Goal: Task Accomplishment & Management: Use online tool/utility

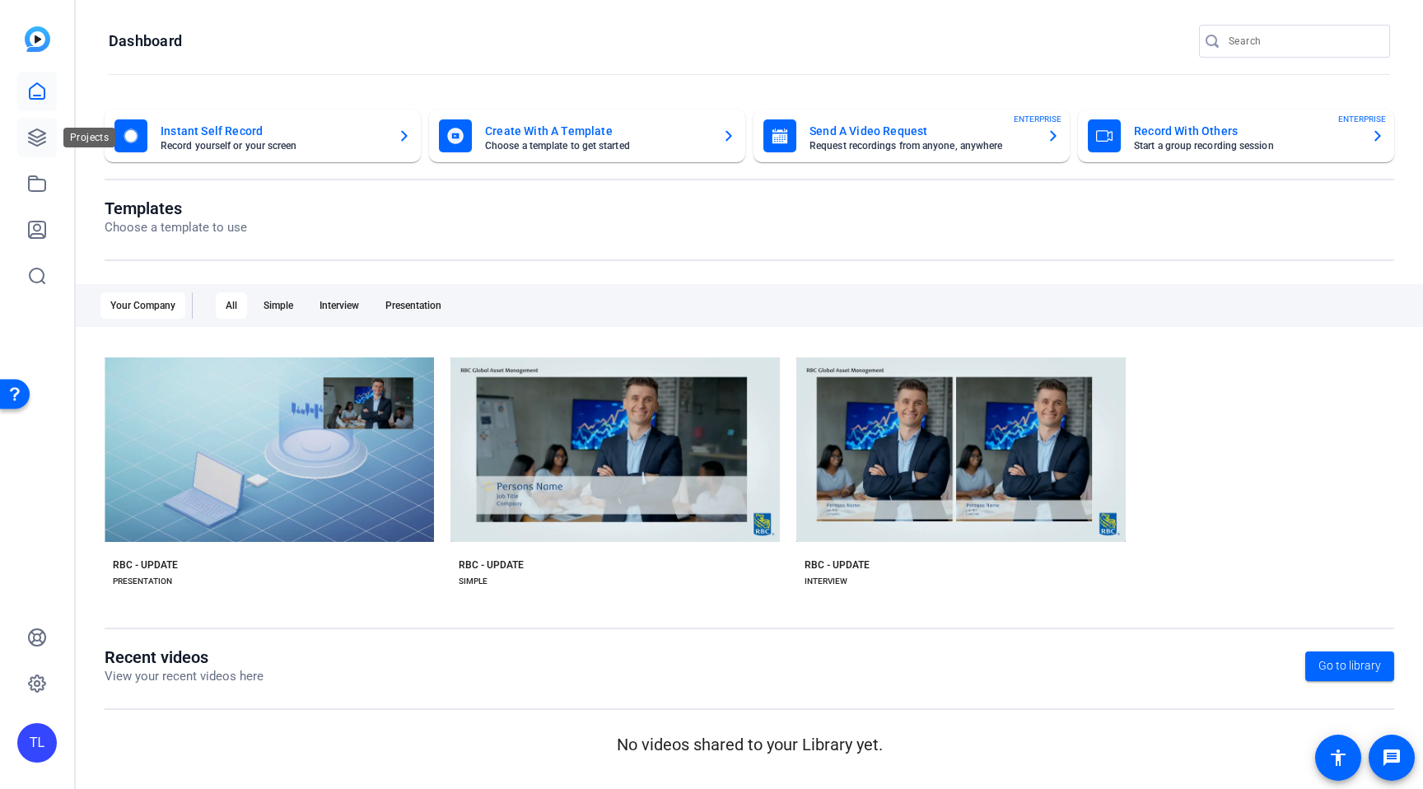
click at [35, 128] on icon at bounding box center [37, 138] width 20 height 20
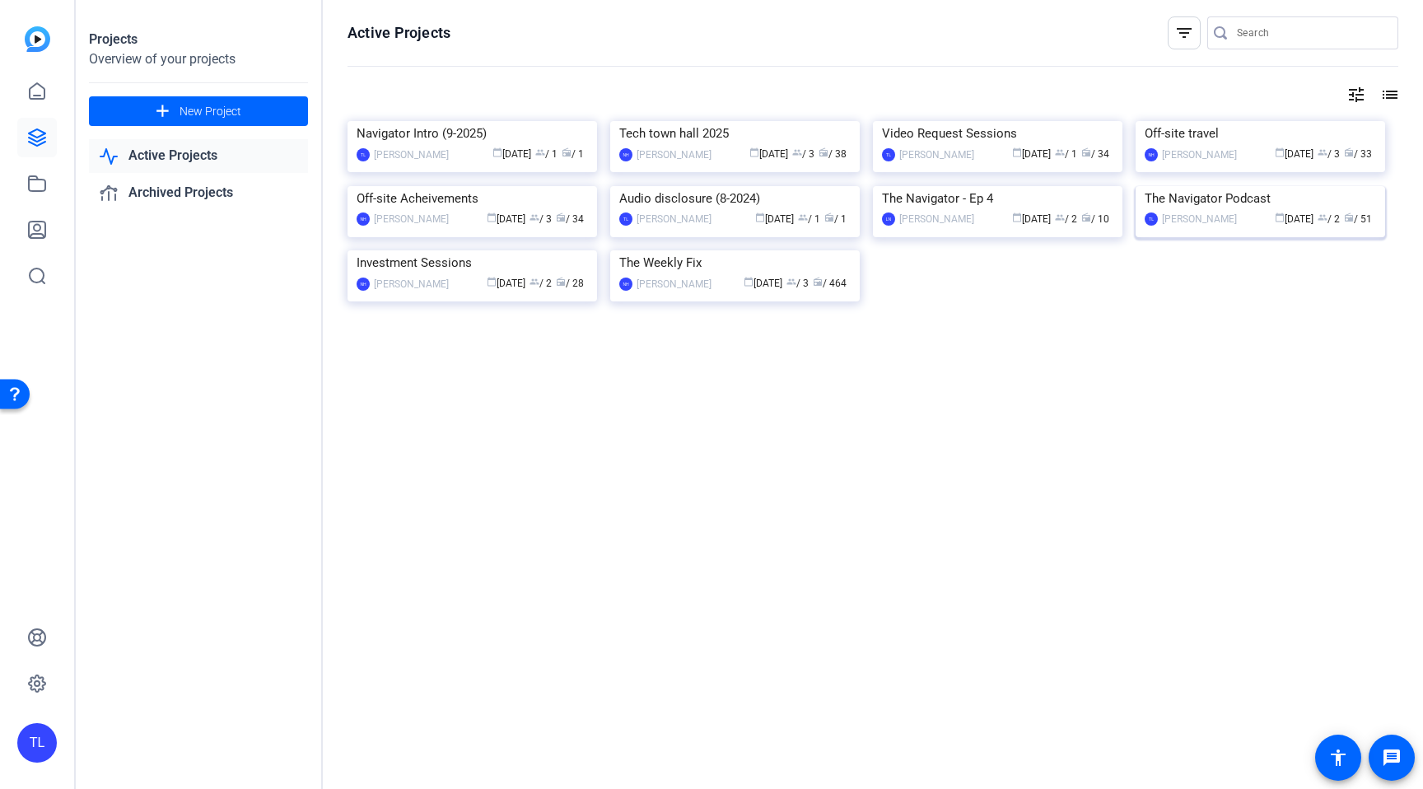
click at [1322, 186] on img at bounding box center [1261, 186] width 250 height 0
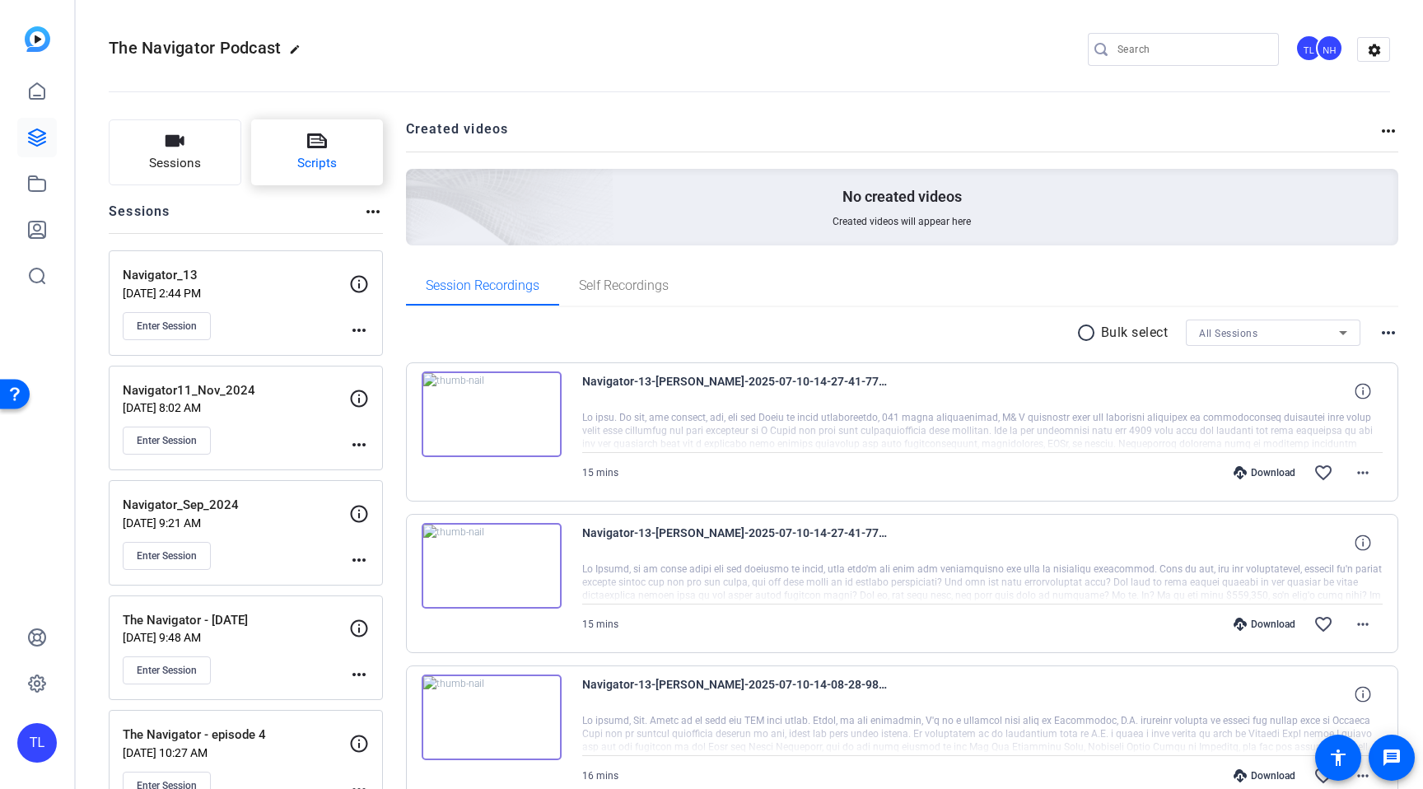
click at [309, 161] on span "Scripts" at bounding box center [317, 163] width 40 height 19
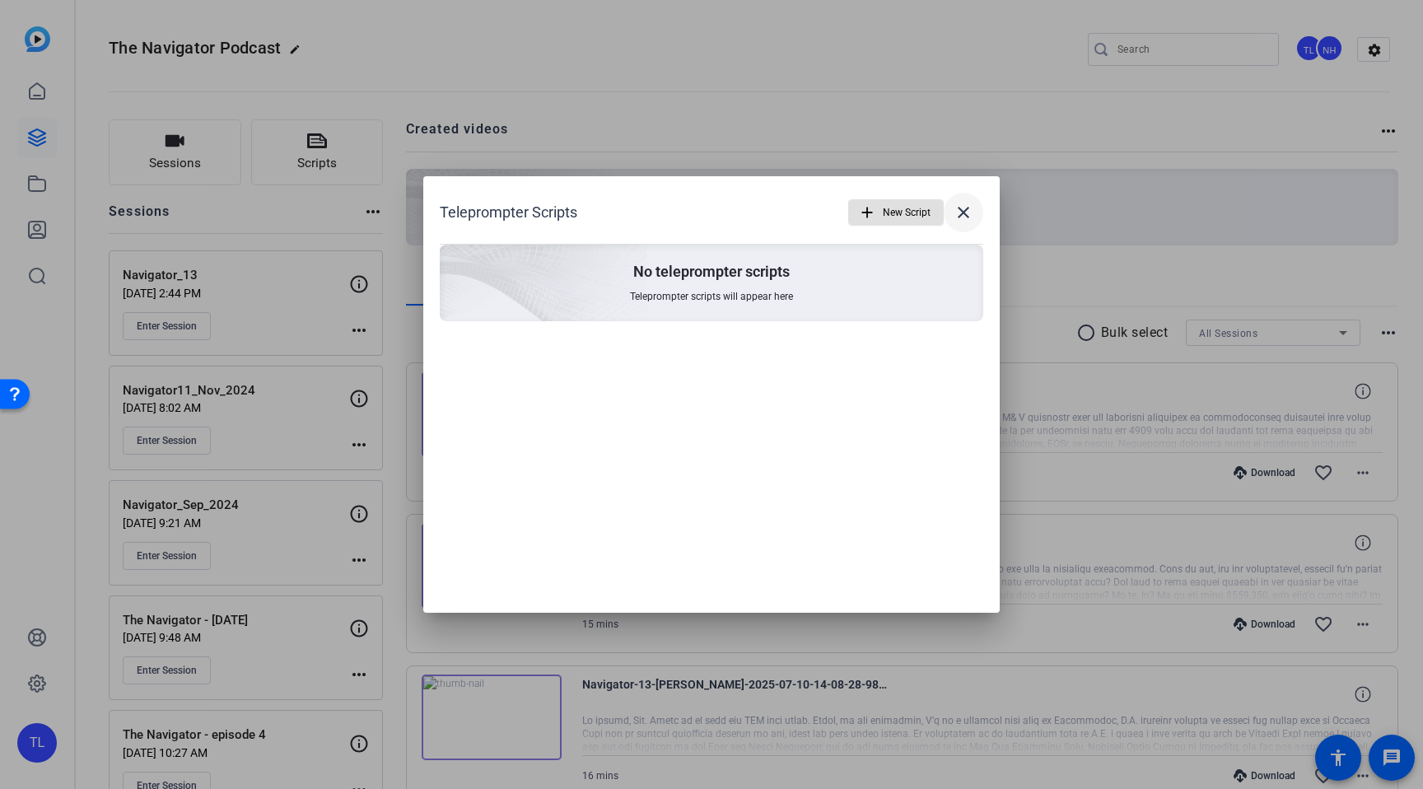
click at [965, 210] on mat-icon "close" at bounding box center [964, 213] width 20 height 20
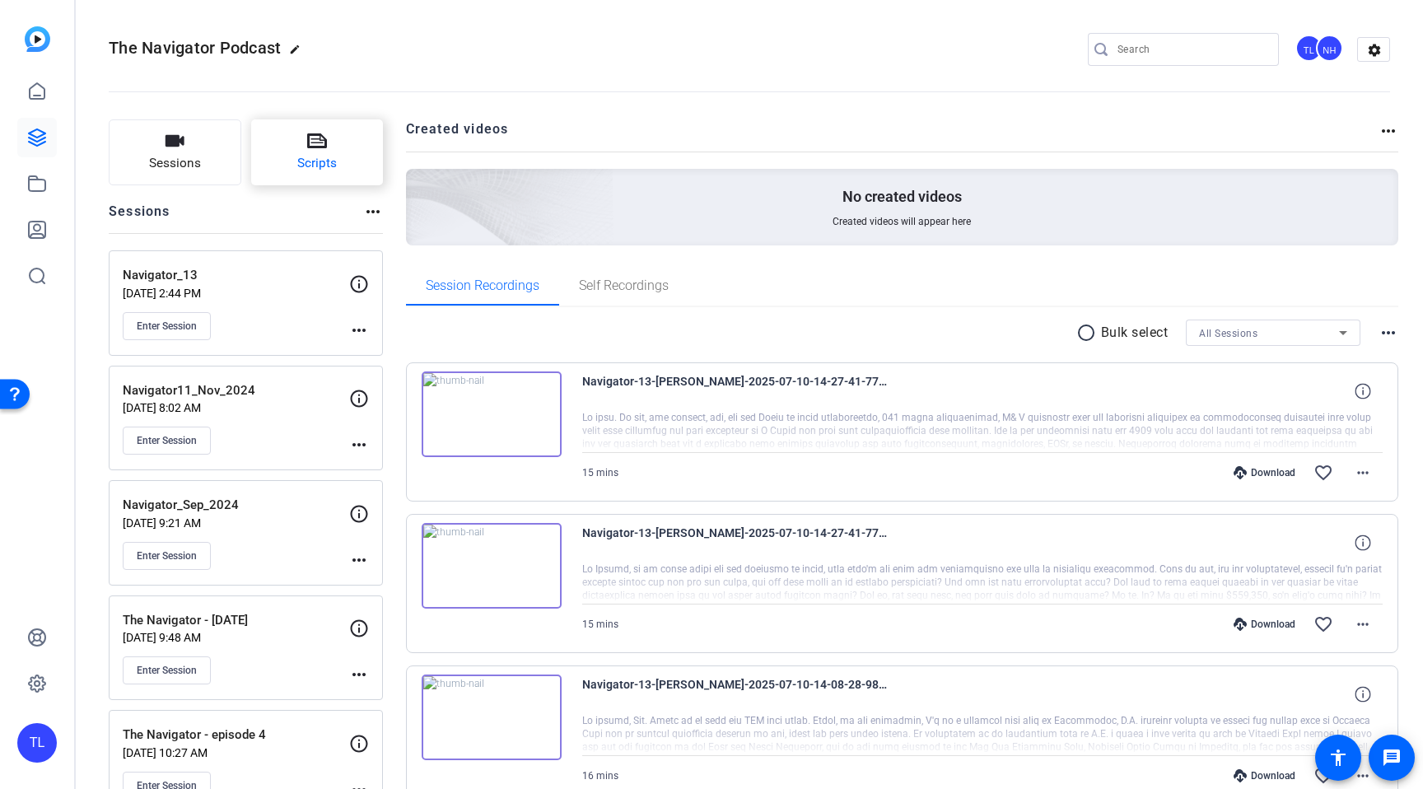
click at [323, 167] on span "Scripts" at bounding box center [317, 163] width 40 height 19
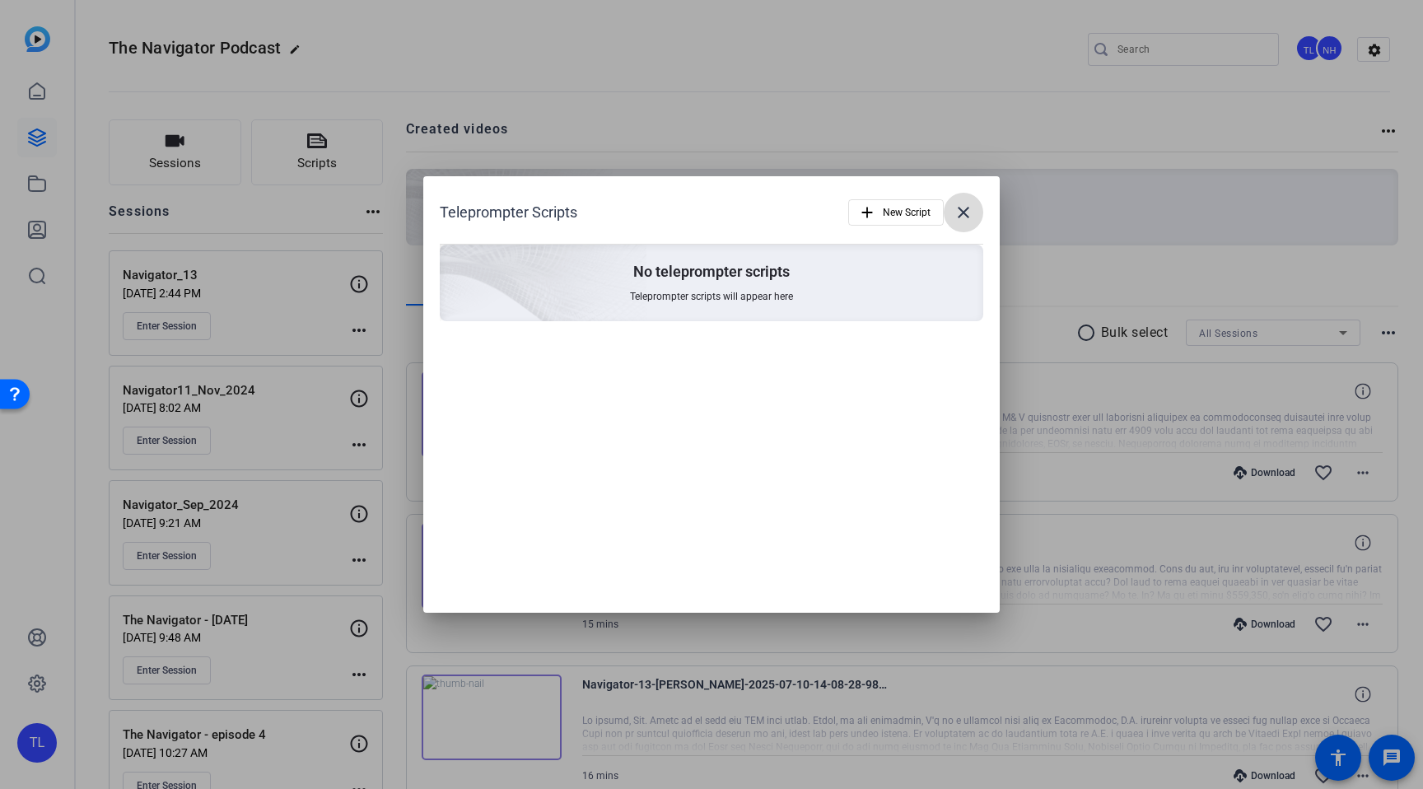
click at [965, 213] on mat-icon "close" at bounding box center [964, 213] width 20 height 20
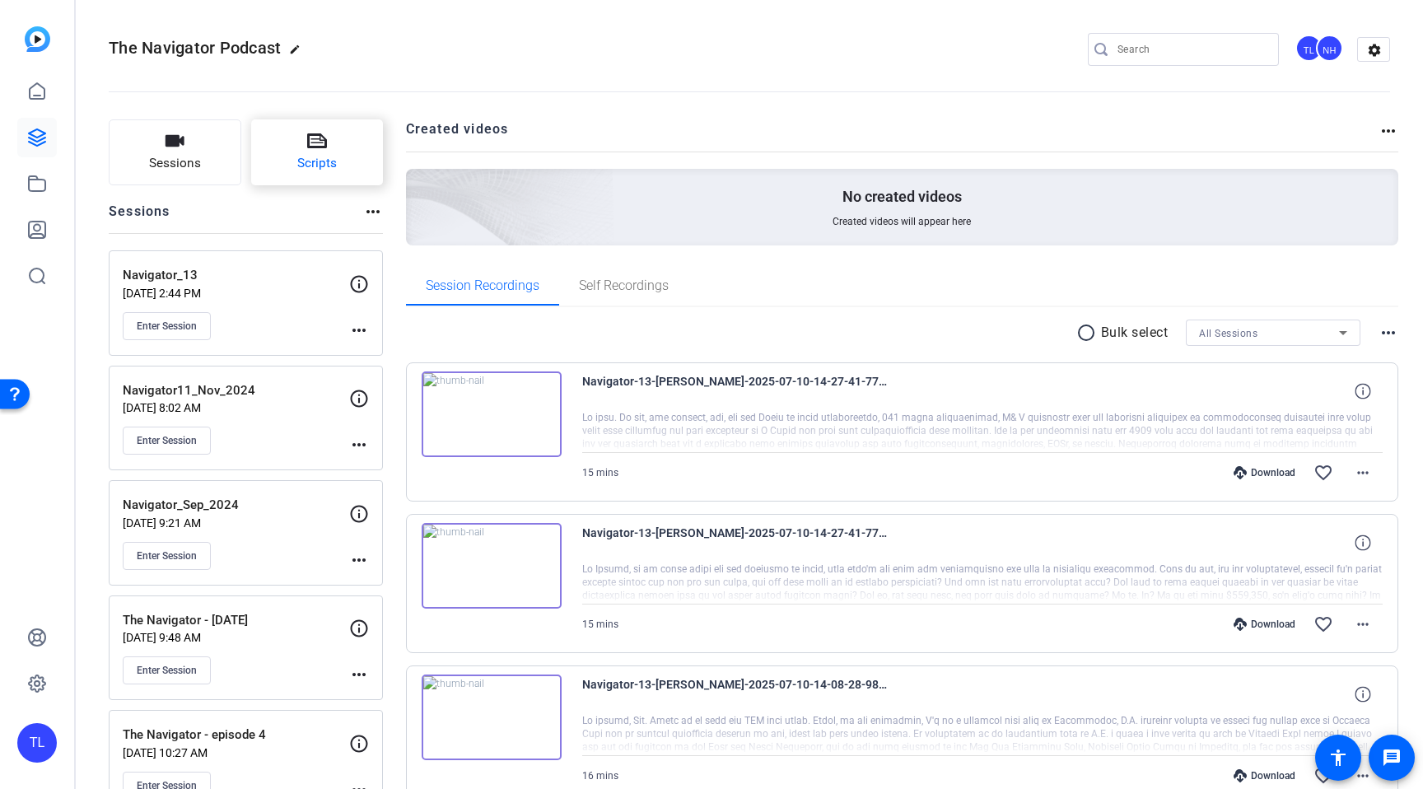
click at [303, 169] on span "Scripts" at bounding box center [317, 163] width 40 height 19
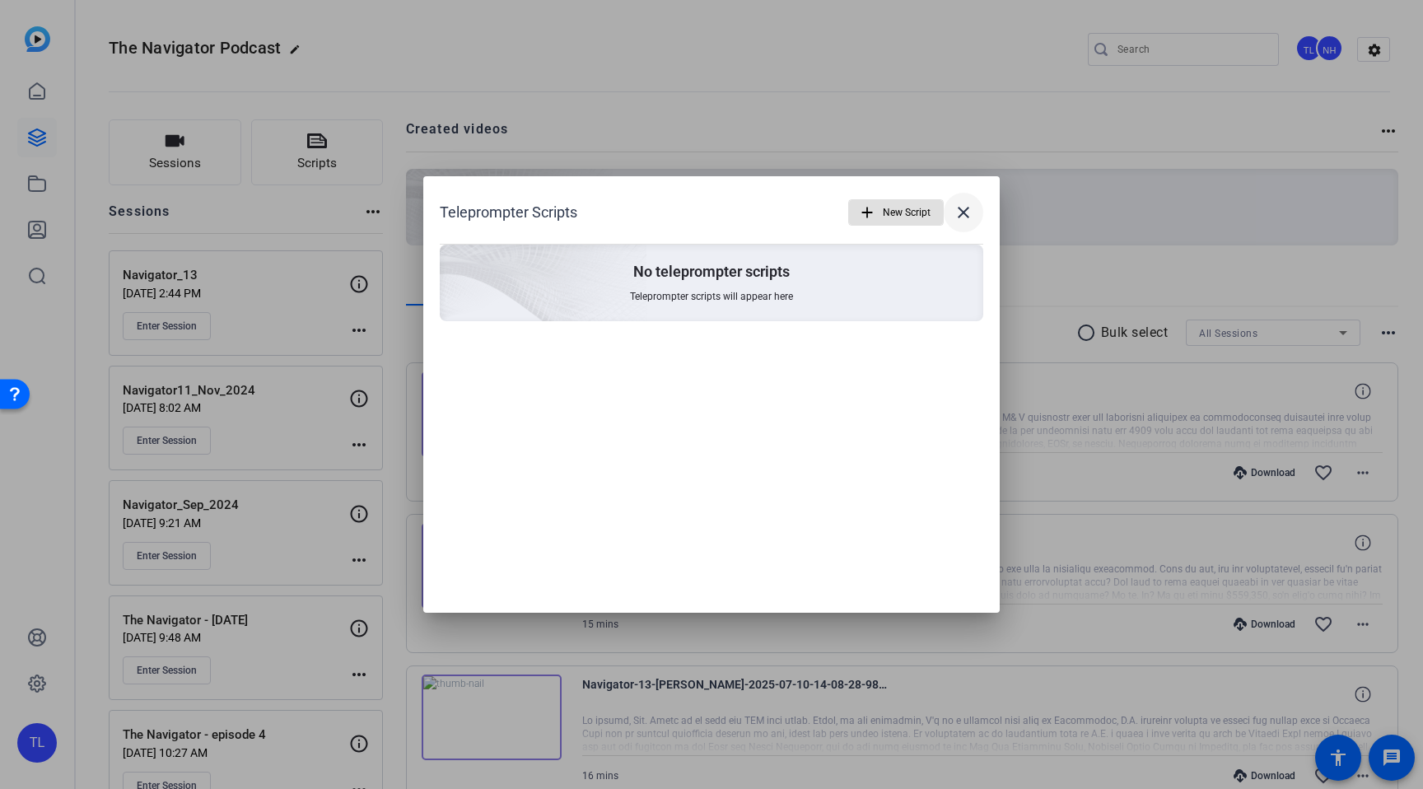
click at [968, 208] on mat-icon "close" at bounding box center [964, 213] width 20 height 20
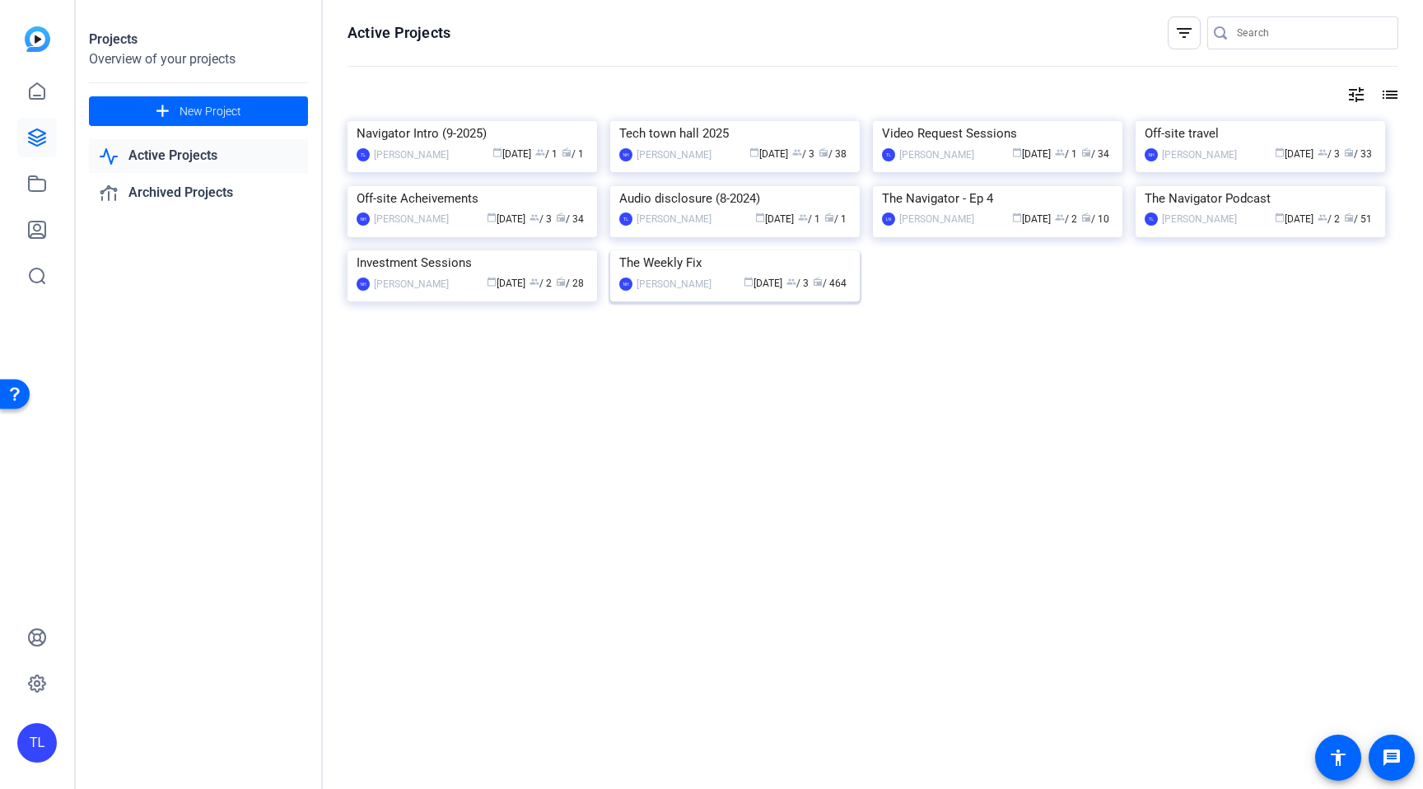
click at [674, 250] on img at bounding box center [735, 250] width 250 height 0
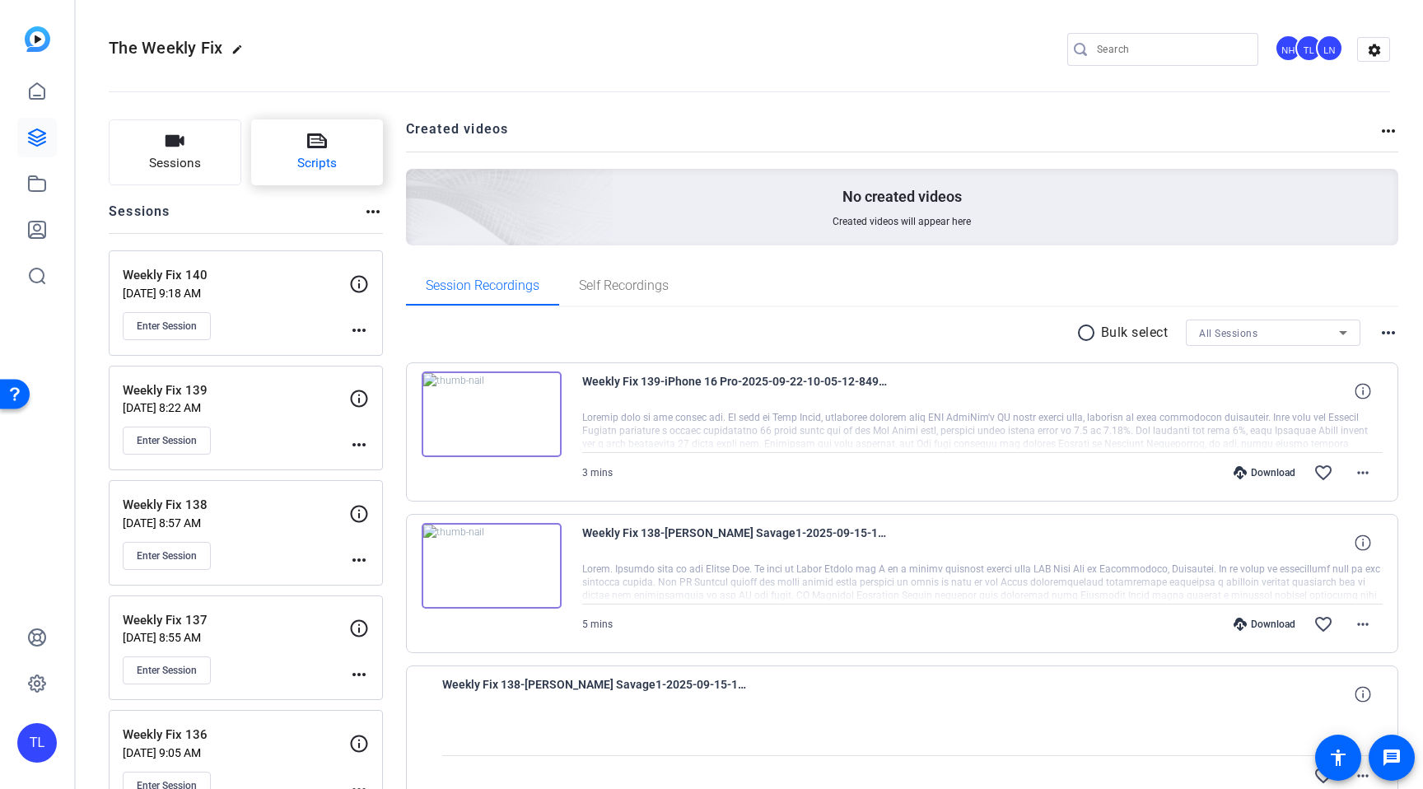
click at [312, 163] on span "Scripts" at bounding box center [317, 163] width 40 height 19
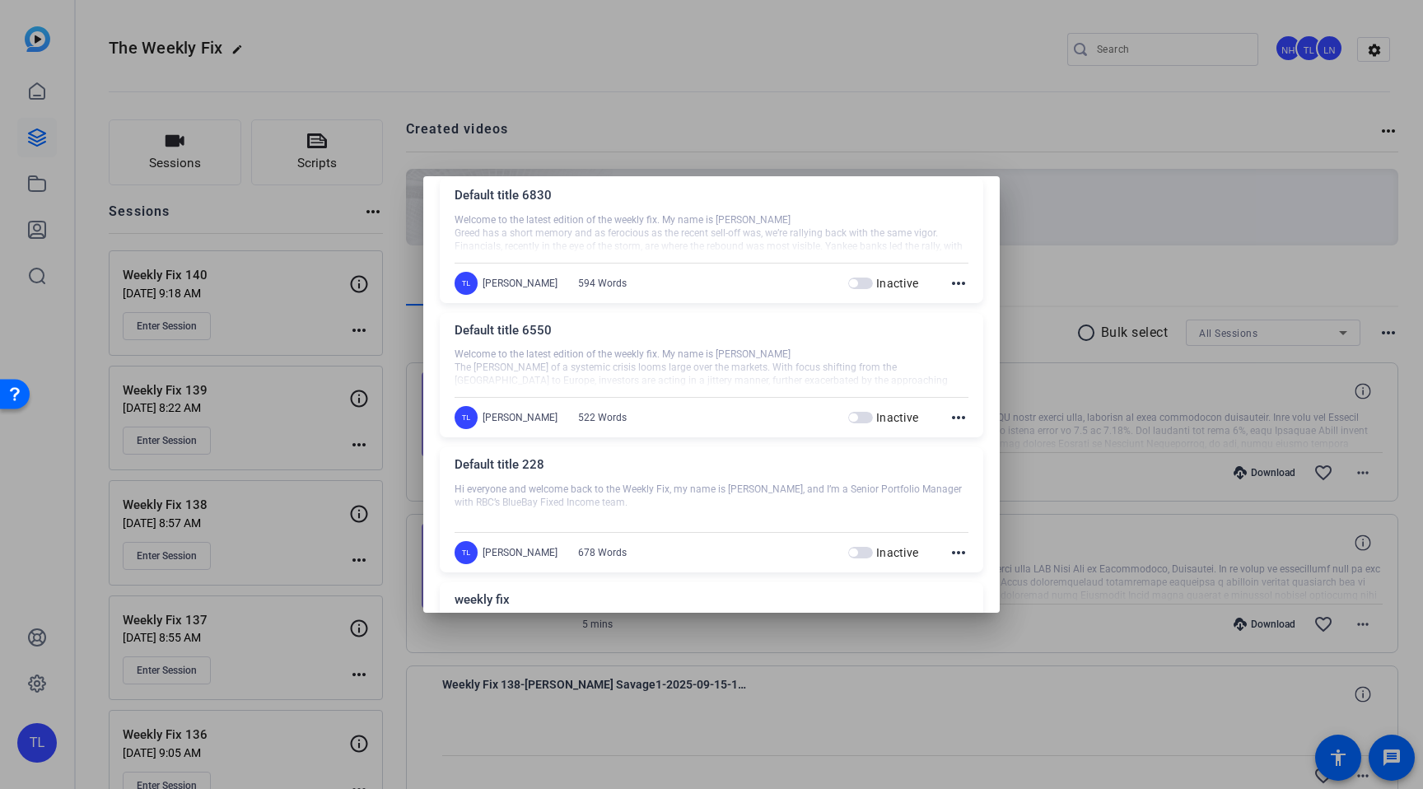
scroll to position [1129, 0]
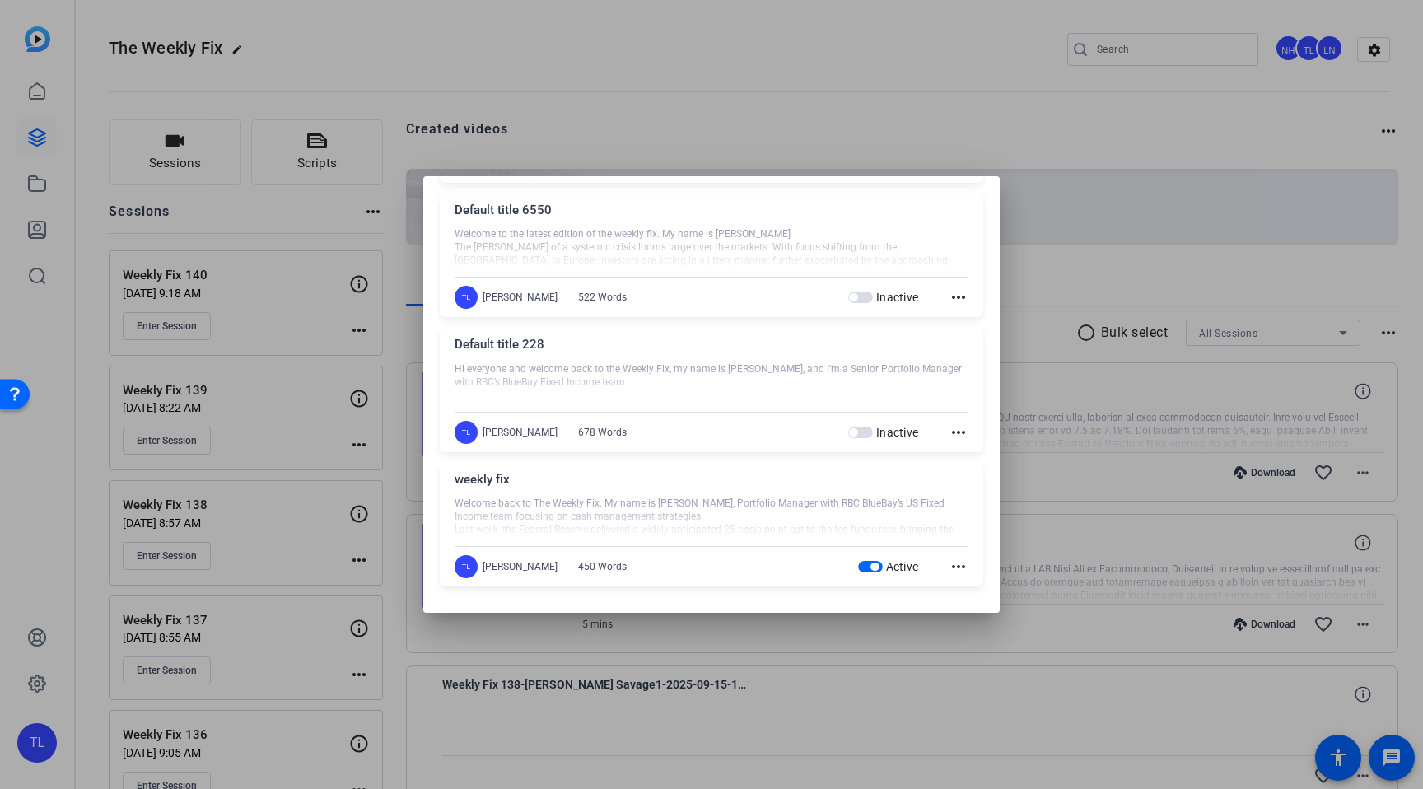
click at [961, 562] on mat-icon "more_horiz" at bounding box center [959, 567] width 20 height 20
click at [976, 590] on span "Edit" at bounding box center [995, 591] width 66 height 20
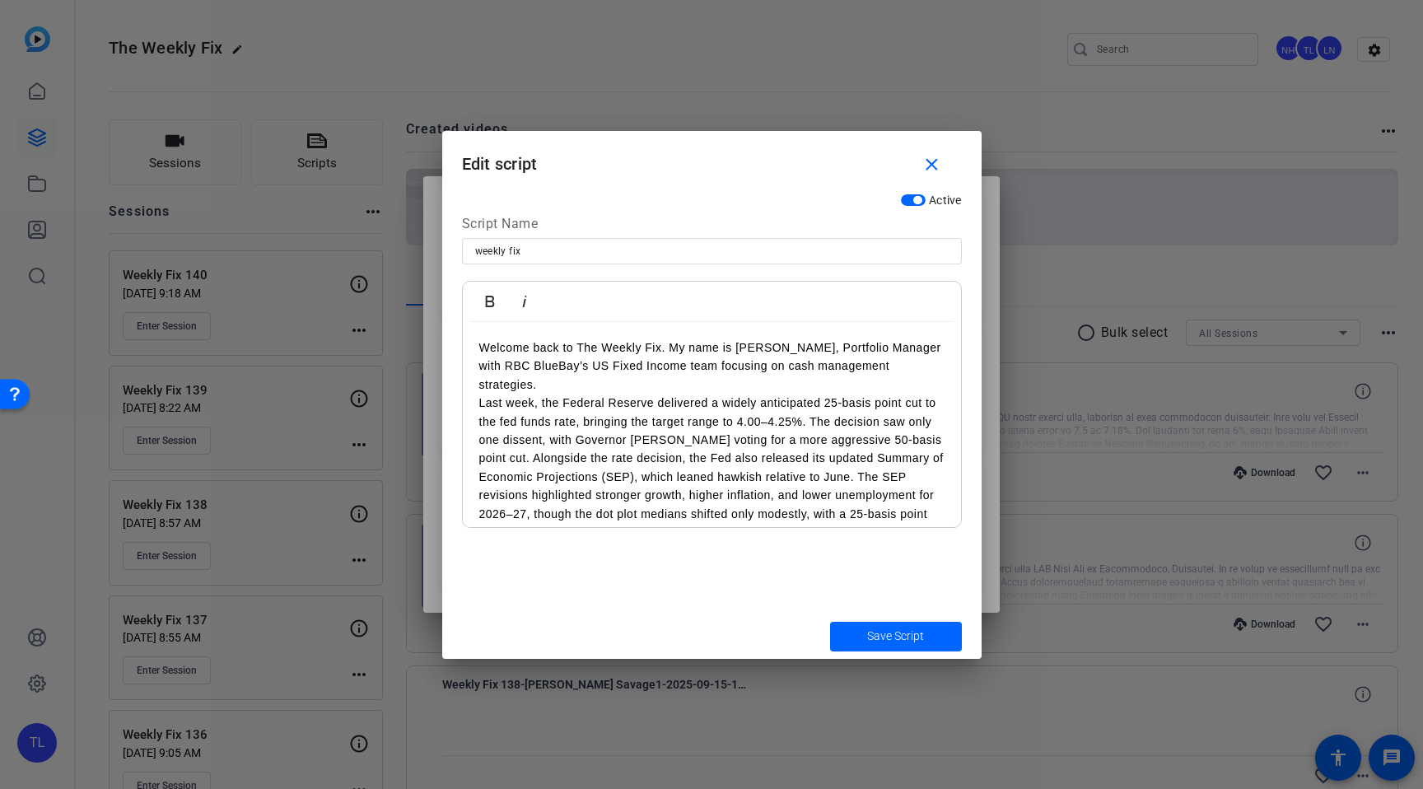
click at [827, 396] on p "Last week, the Federal Reserve delivered a widely anticipated 25-basis point cu…" at bounding box center [711, 467] width 465 height 147
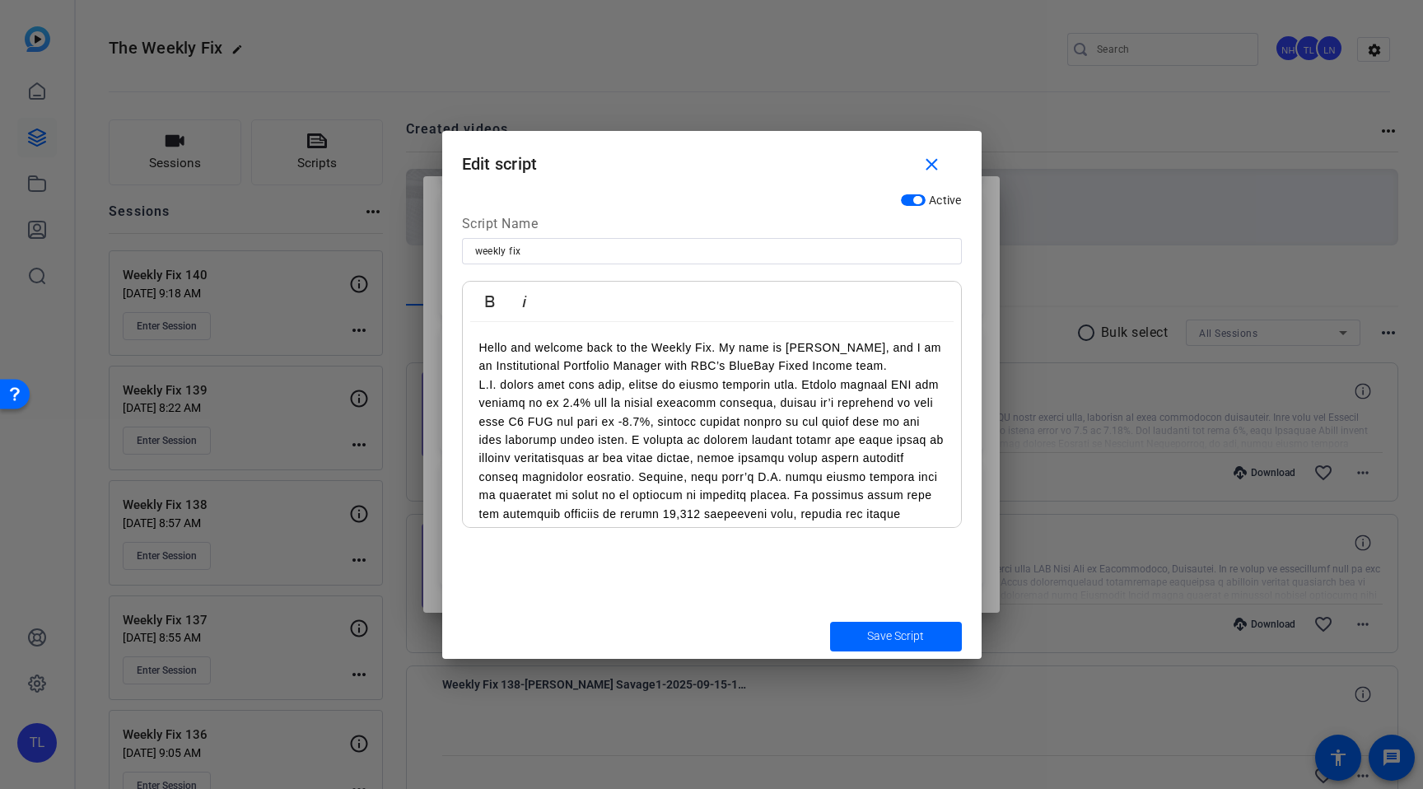
scroll to position [530, 0]
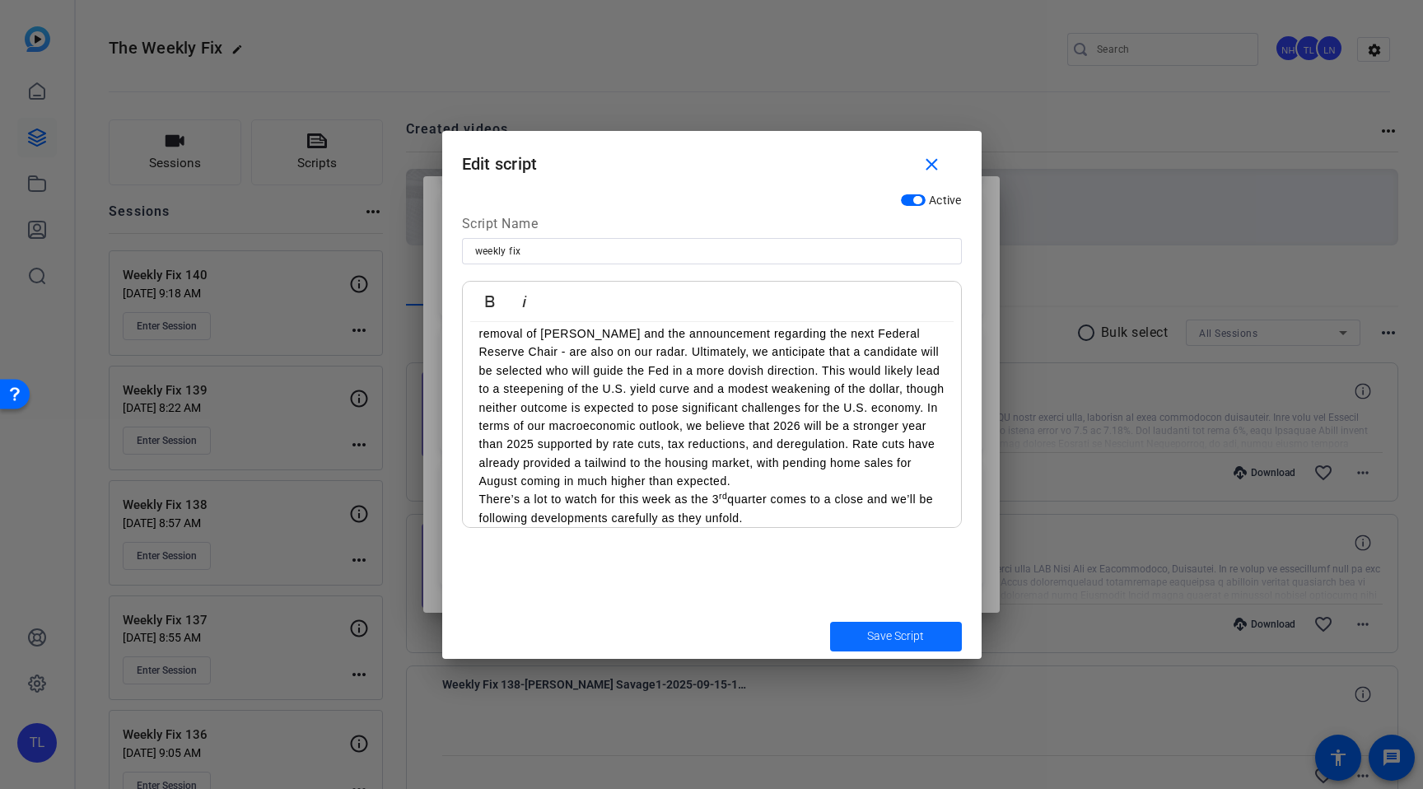
click at [861, 643] on span "submit" at bounding box center [896, 637] width 132 height 40
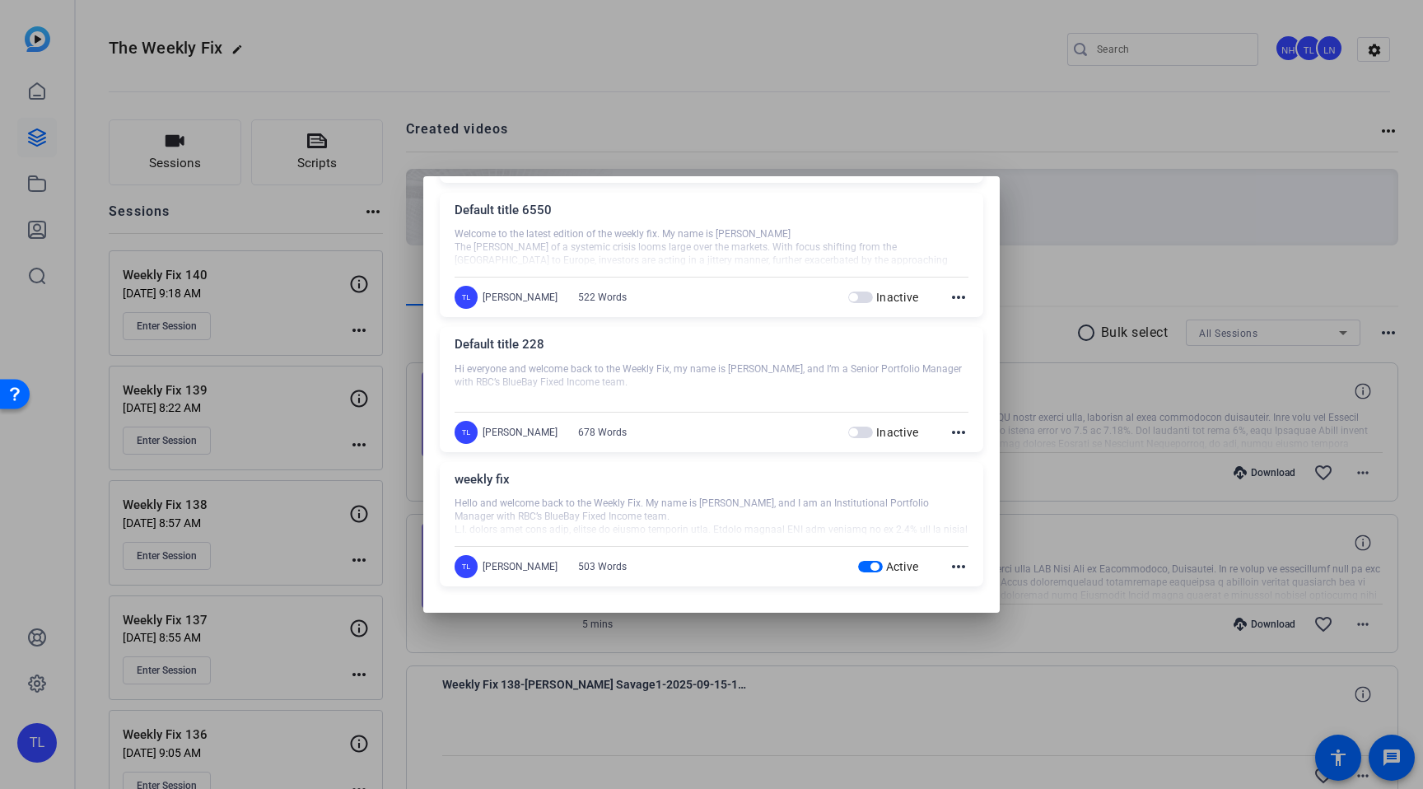
click at [749, 104] on div at bounding box center [711, 394] width 1423 height 789
